Goal: Transaction & Acquisition: Purchase product/service

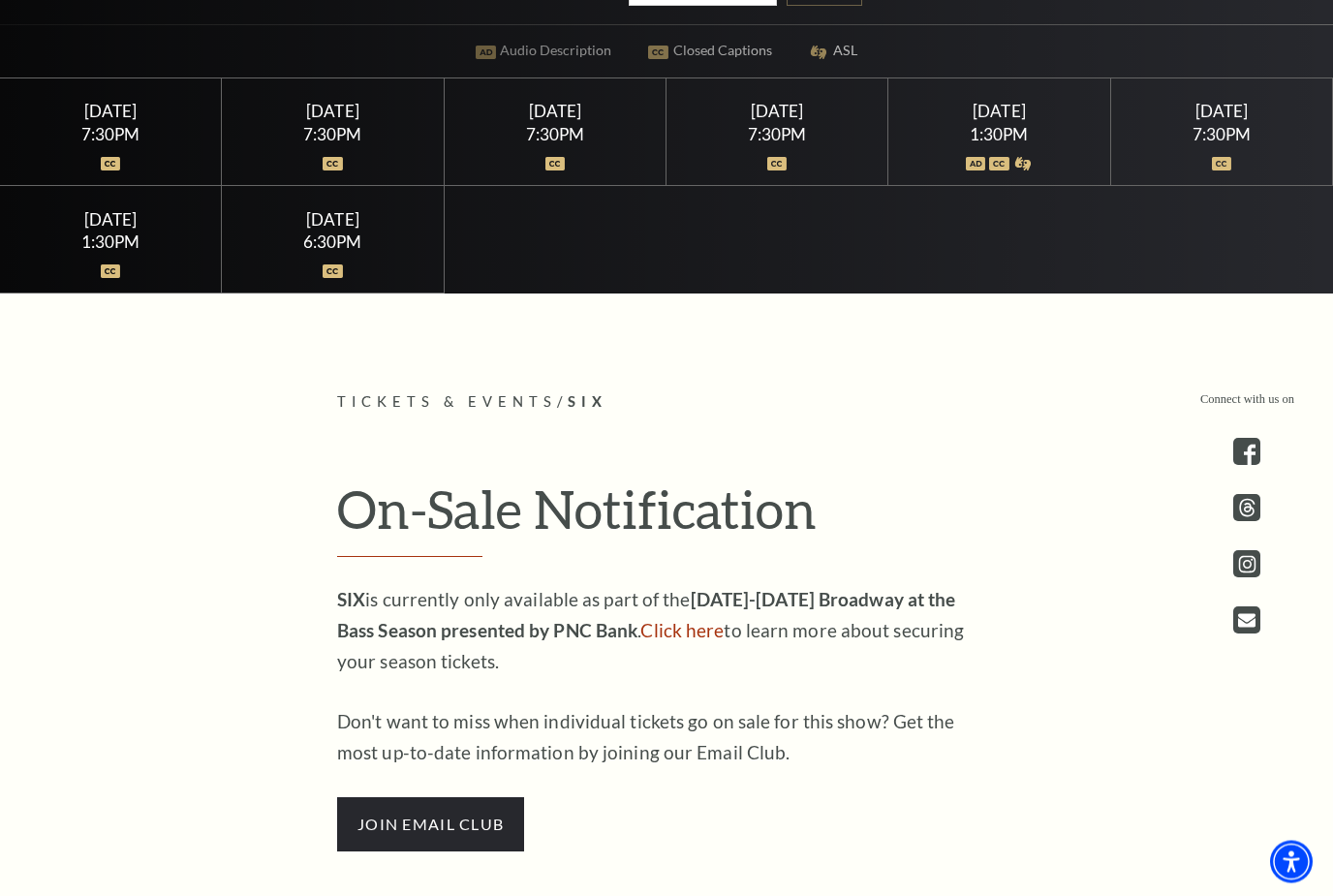
scroll to position [733, 0]
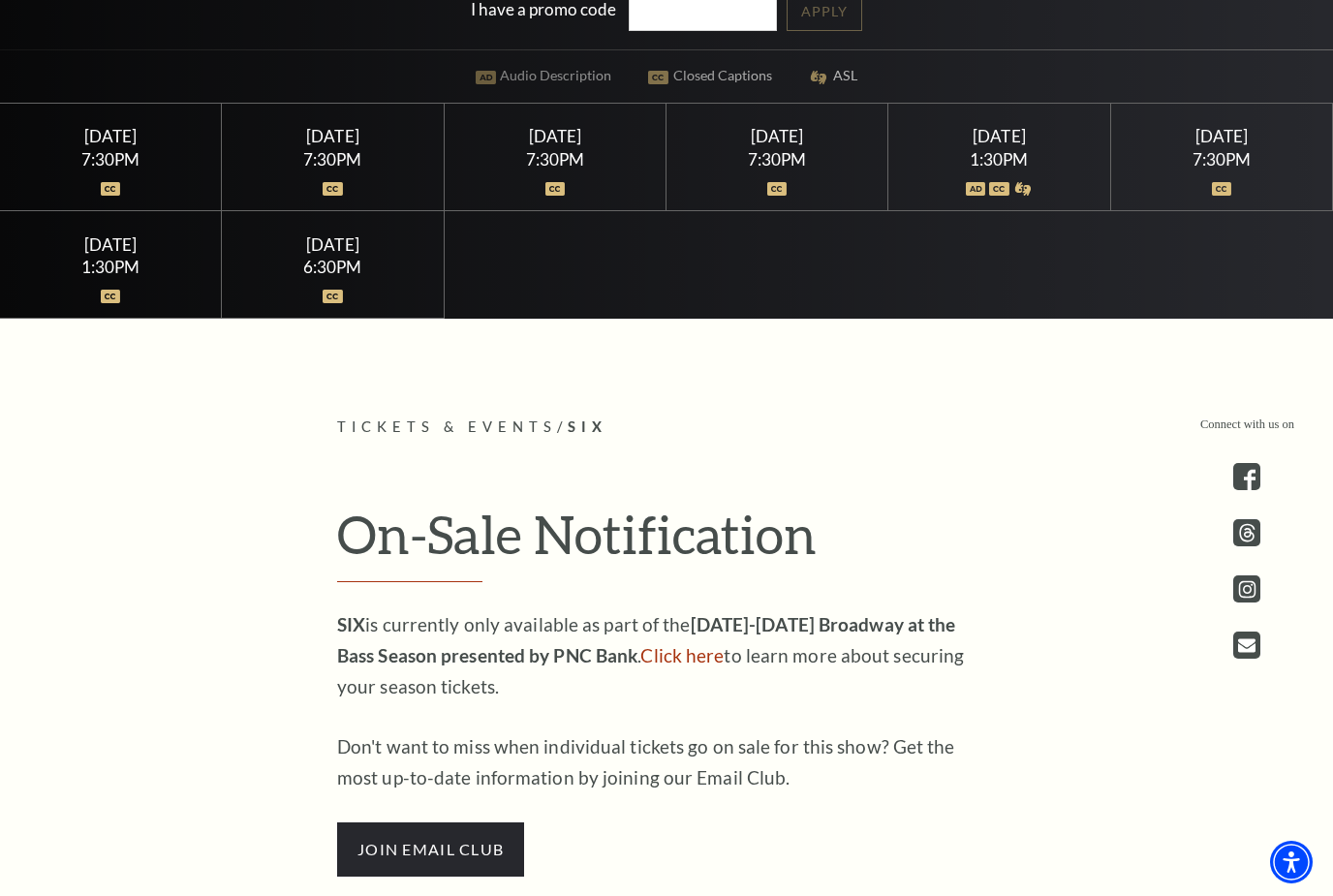
click at [1234, 168] on div "7:30PM" at bounding box center [1221, 159] width 176 height 17
click at [997, 187] on div at bounding box center [999, 178] width 176 height 20
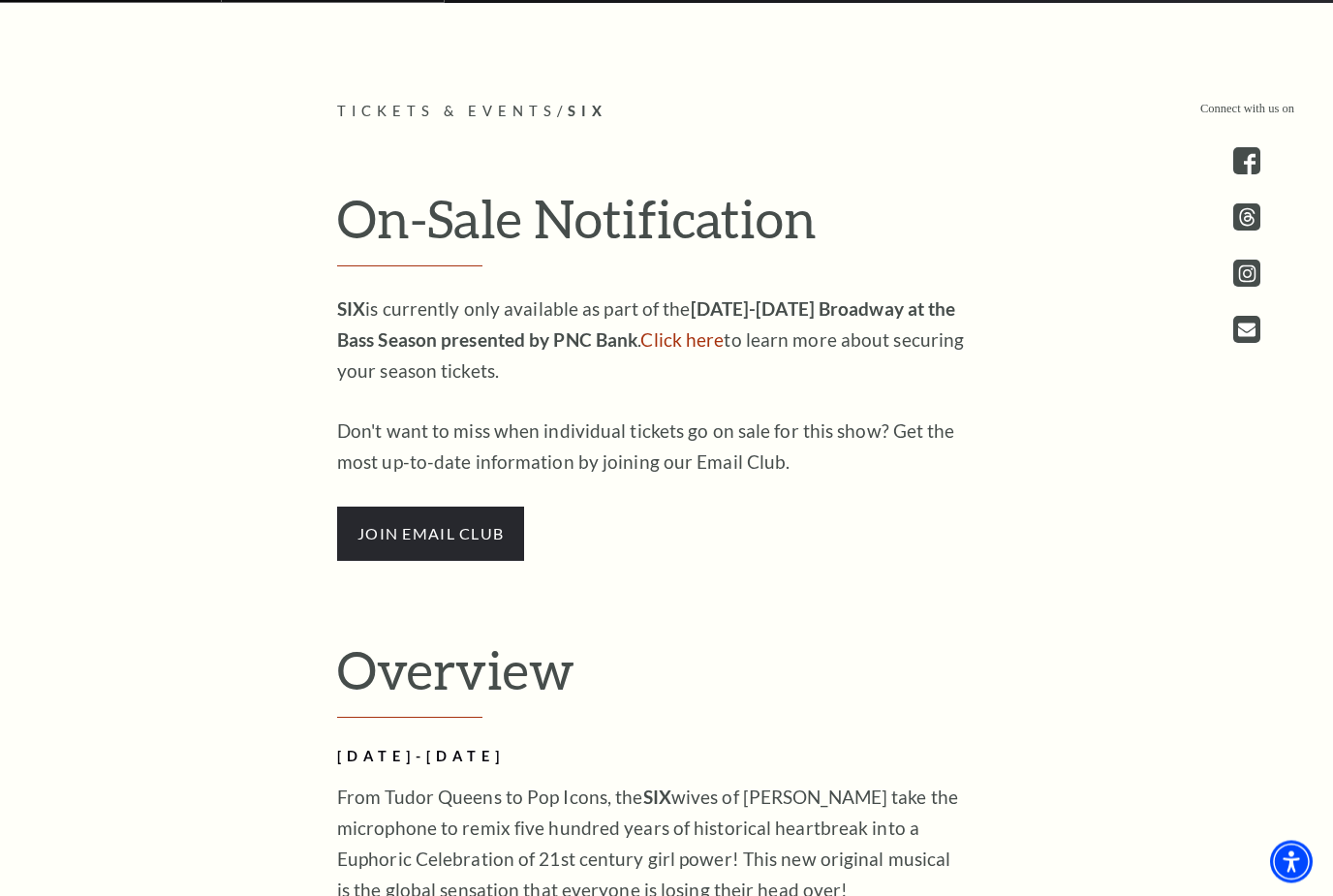
scroll to position [1051, 0]
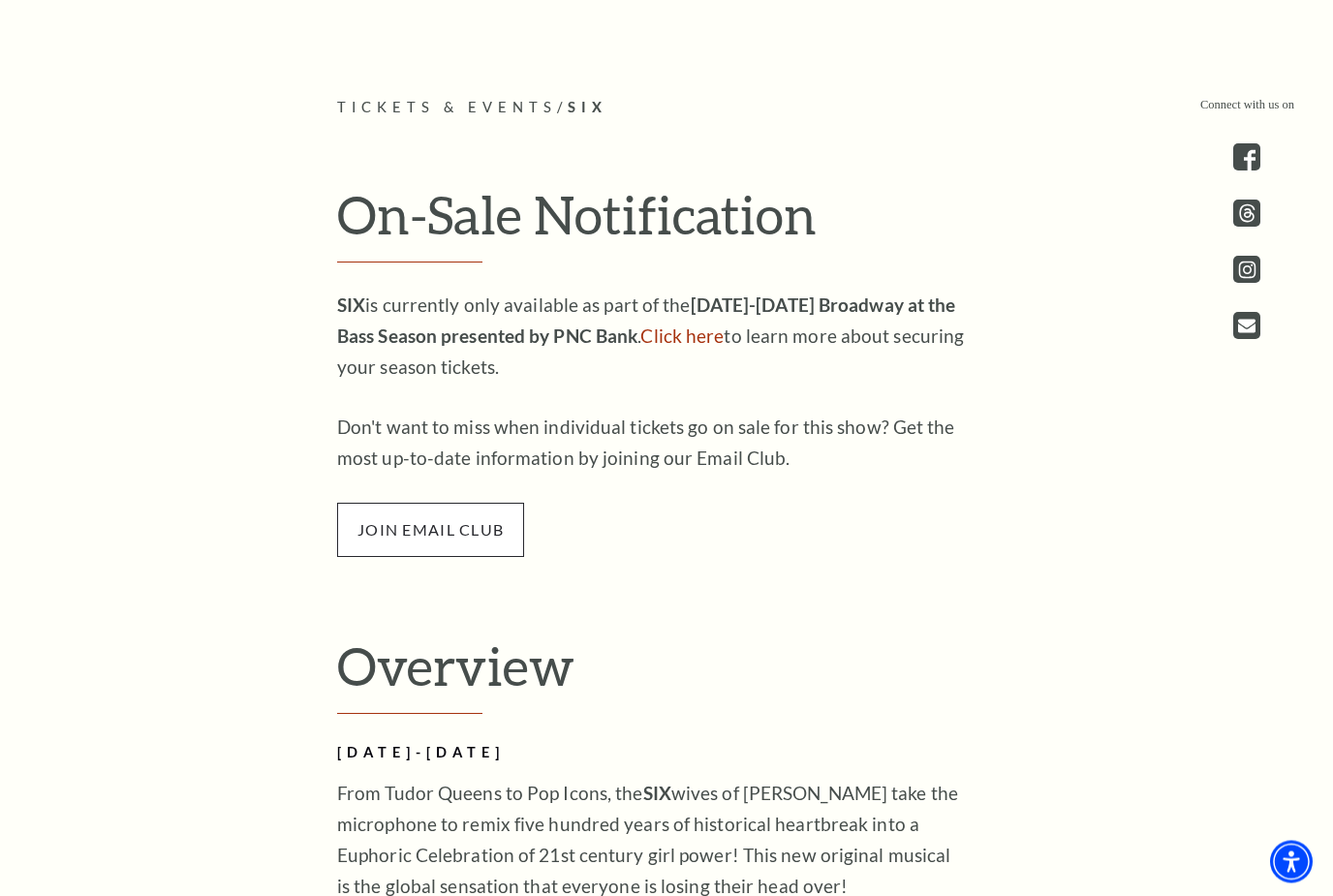
click at [472, 558] on span "join email club" at bounding box center [430, 531] width 187 height 54
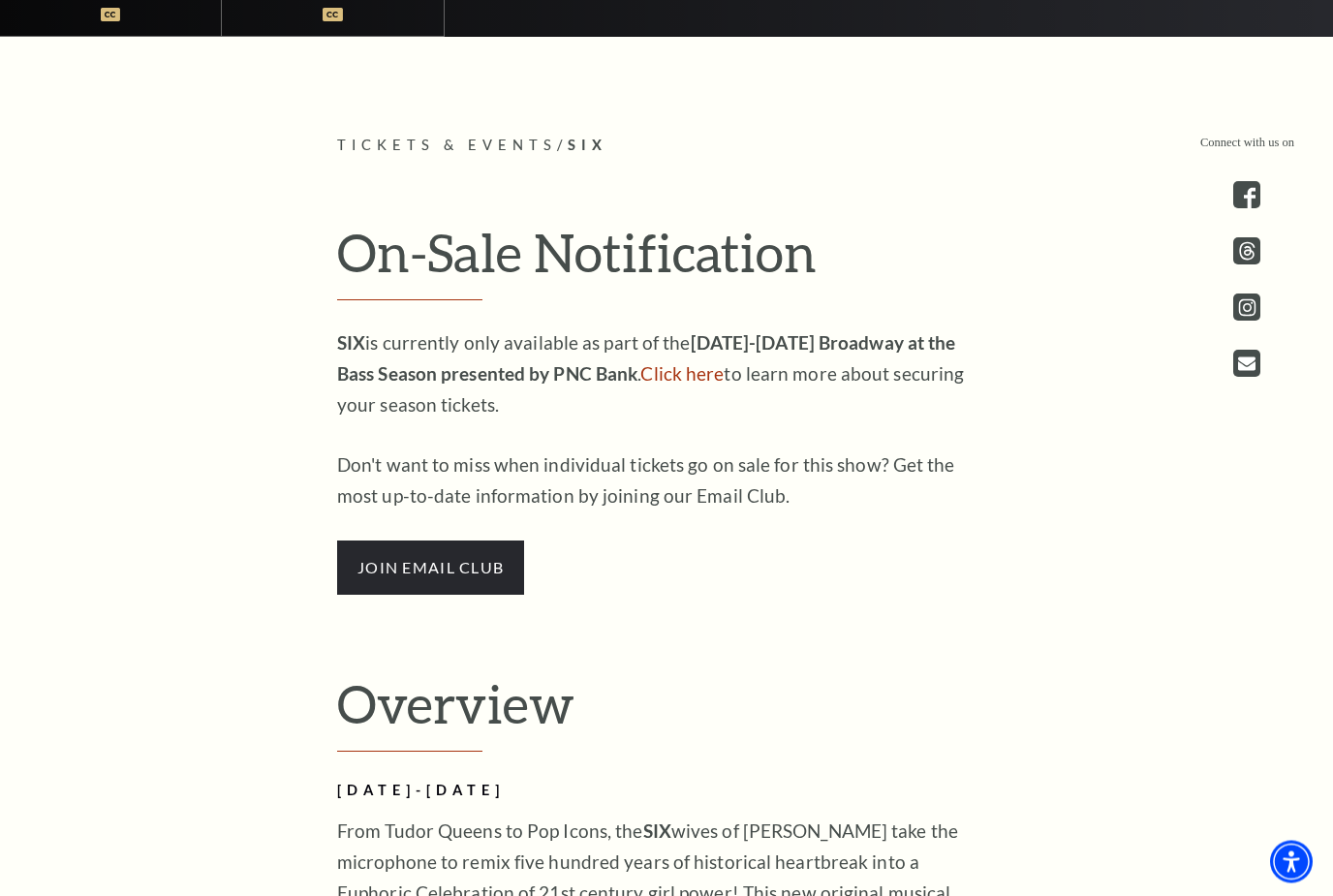
scroll to position [1015, 0]
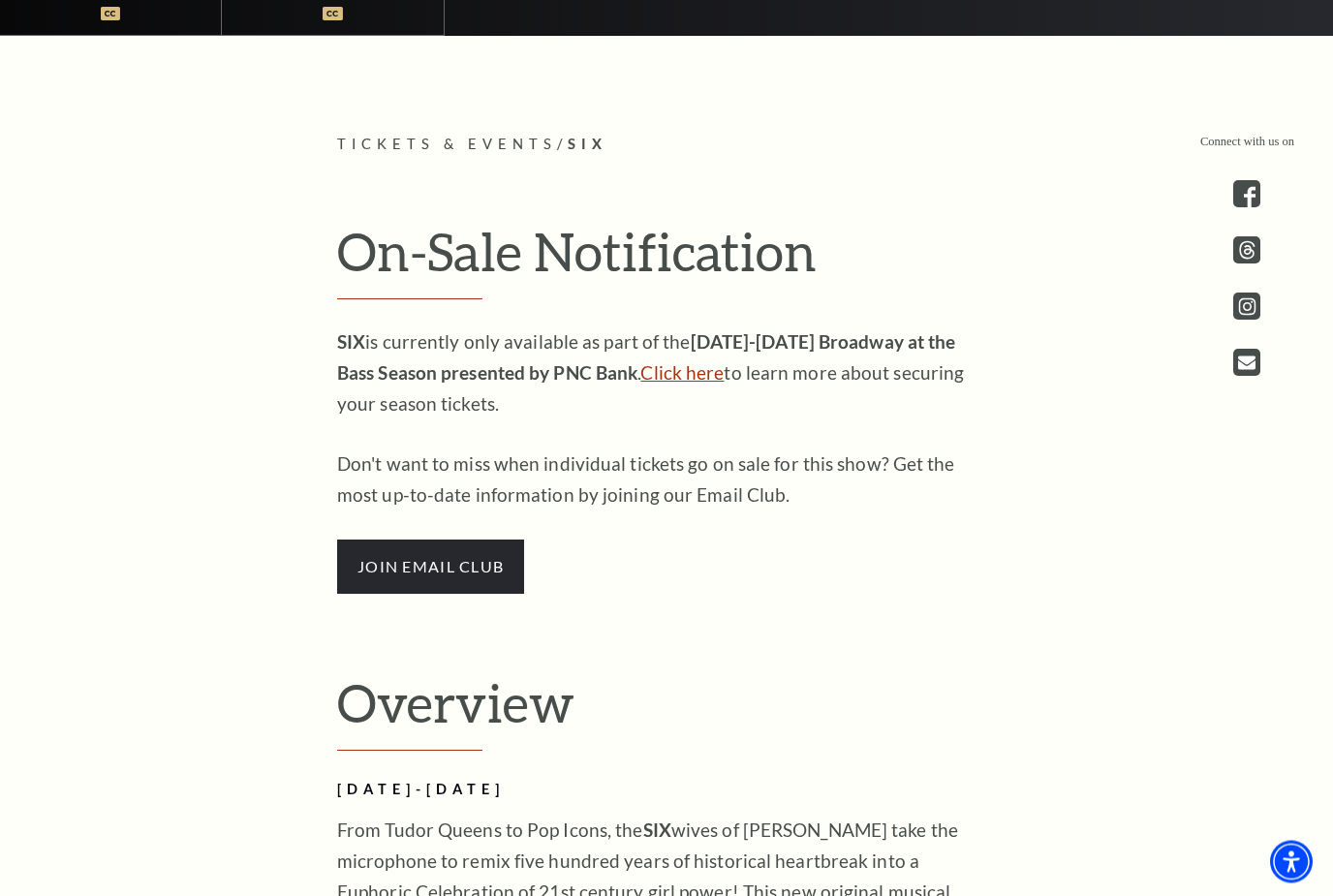
click at [640, 385] on link "Click here" at bounding box center [682, 373] width 83 height 23
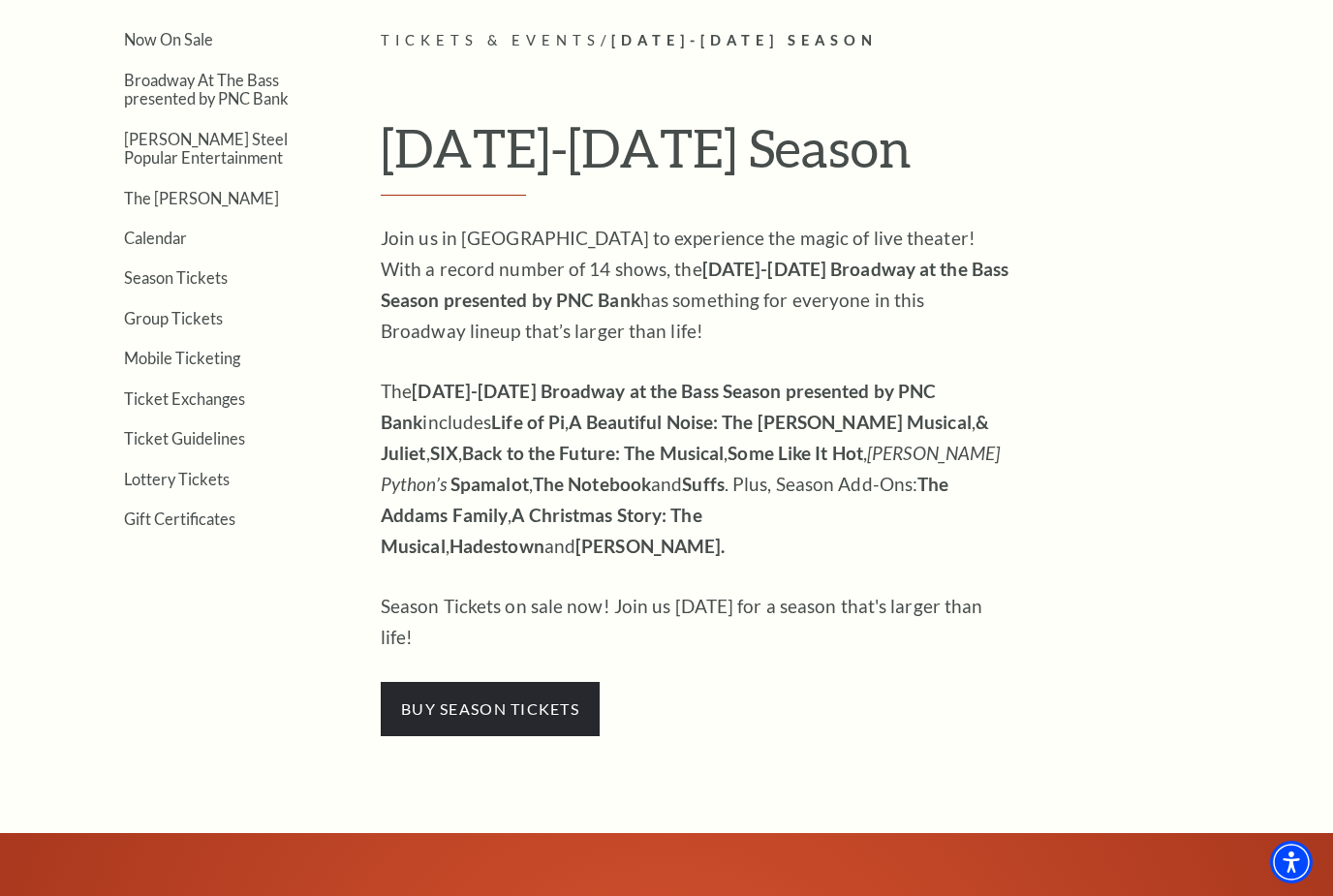
scroll to position [486, 0]
click at [526, 683] on span "buy season tickets" at bounding box center [490, 709] width 219 height 54
